Goal: Navigation & Orientation: Find specific page/section

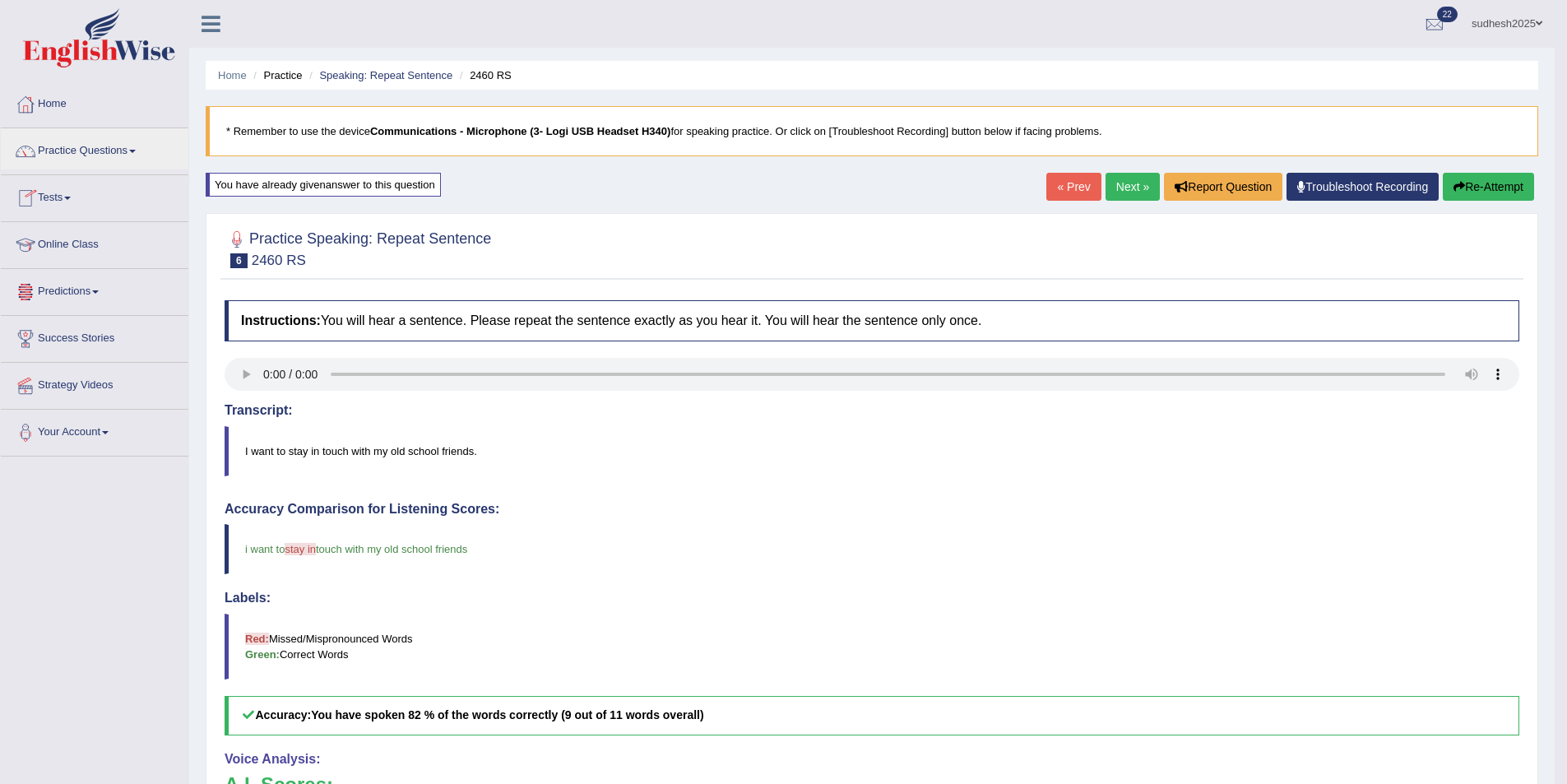
click at [67, 237] on link "Online Class" at bounding box center [94, 242] width 187 height 41
